Goal: Task Accomplishment & Management: Use online tool/utility

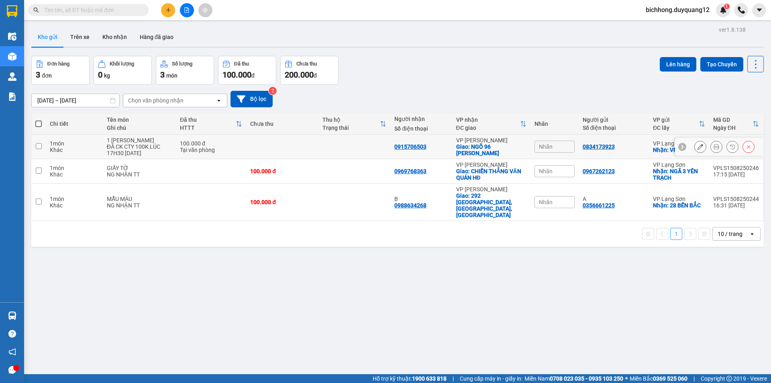
drag, startPoint x: 37, startPoint y: 146, endPoint x: 37, endPoint y: 164, distance: 18.1
click at [37, 146] on input "checkbox" at bounding box center [39, 146] width 6 height 6
checkbox input "true"
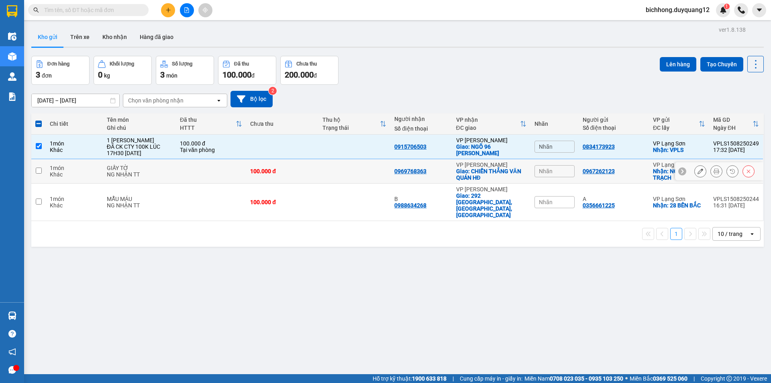
click at [38, 168] on input "checkbox" at bounding box center [39, 171] width 6 height 6
checkbox input "true"
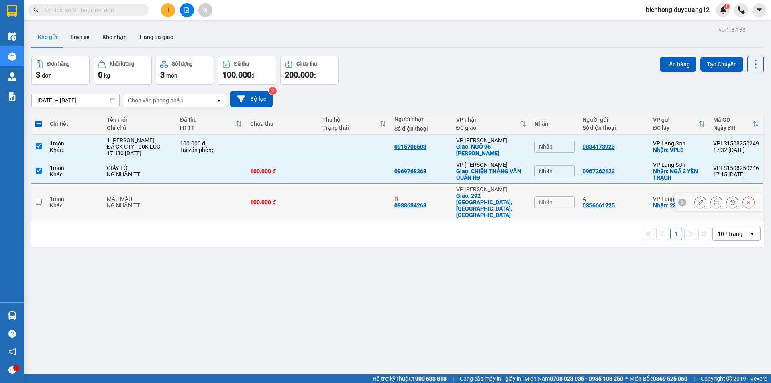
click at [38, 198] on input "checkbox" at bounding box center [39, 201] width 6 height 6
checkbox input "true"
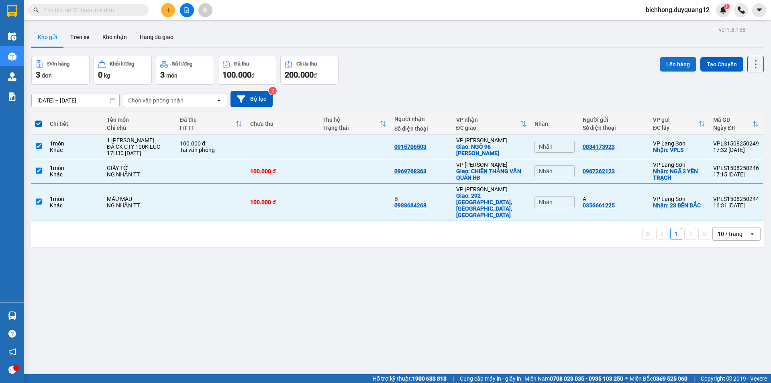
click at [671, 65] on button "Lên hàng" at bounding box center [678, 64] width 37 height 14
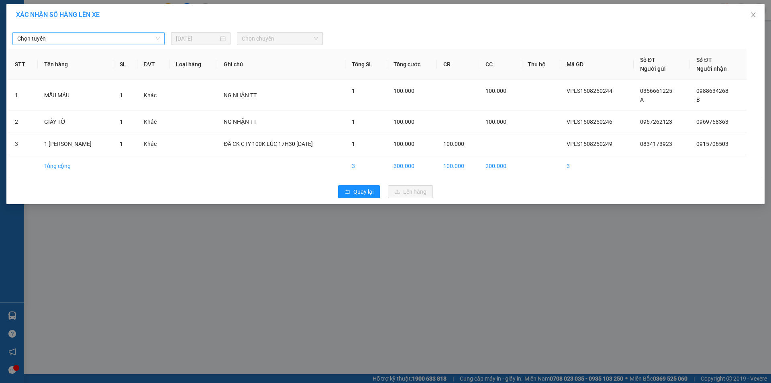
click at [122, 39] on span "Chọn tuyến" at bounding box center [88, 39] width 143 height 12
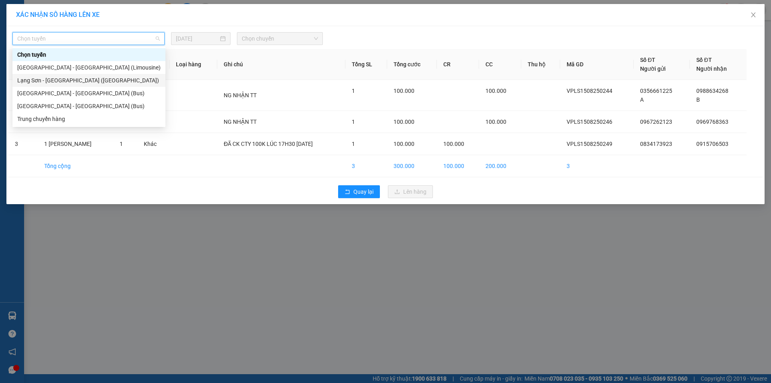
click at [90, 82] on div "Lạng Sơn - [GEOGRAPHIC_DATA] ([GEOGRAPHIC_DATA])" at bounding box center [88, 80] width 143 height 9
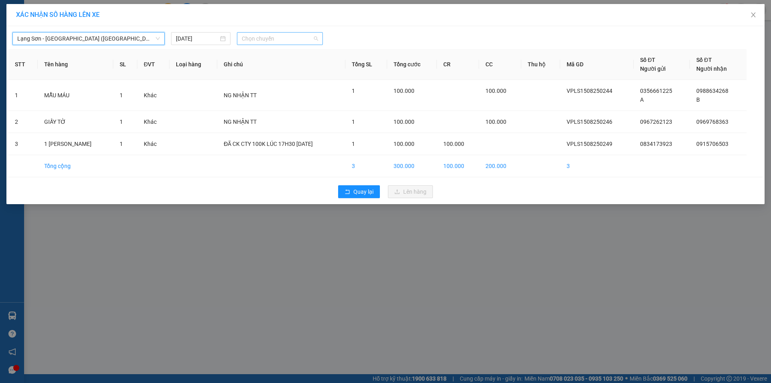
click at [267, 41] on span "Chọn chuyến" at bounding box center [280, 39] width 76 height 12
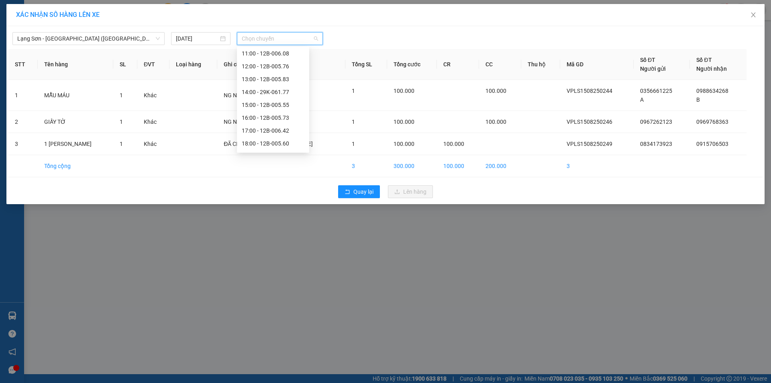
scroll to position [119, 0]
click at [286, 139] on div "18:00 - 12B-005.60" at bounding box center [273, 141] width 63 height 9
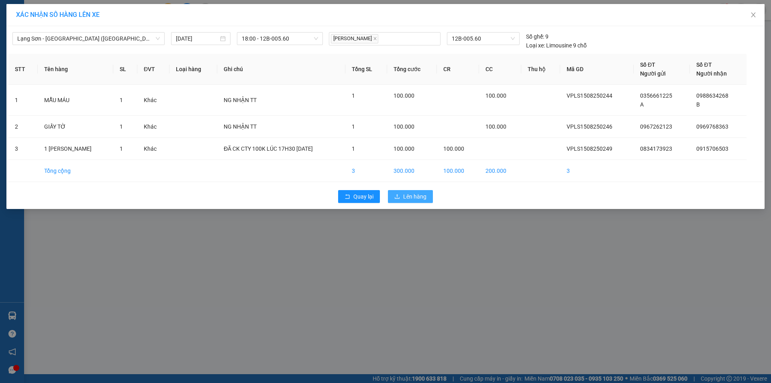
click at [414, 199] on span "Lên hàng" at bounding box center [414, 196] width 23 height 9
